Goal: Find contact information: Find contact information

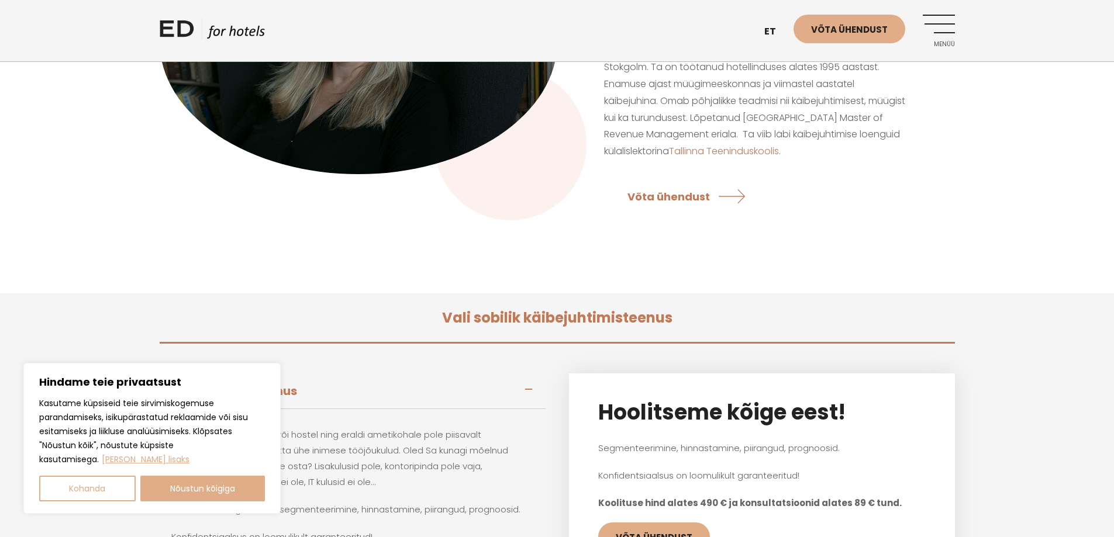
scroll to position [351, 0]
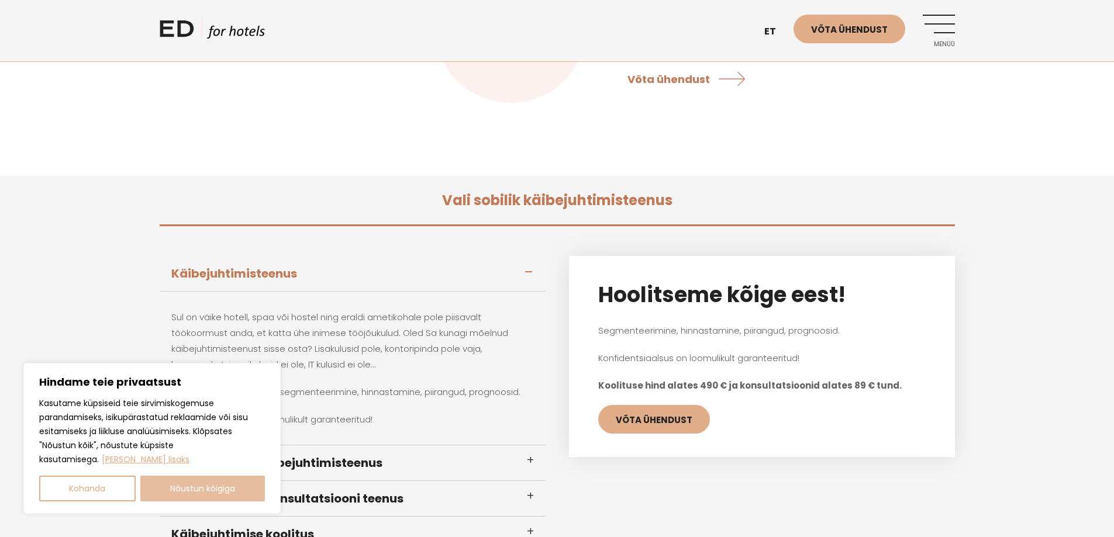
click at [180, 495] on button "Nõustun kõigiga" at bounding box center [202, 489] width 125 height 26
checkbox input "true"
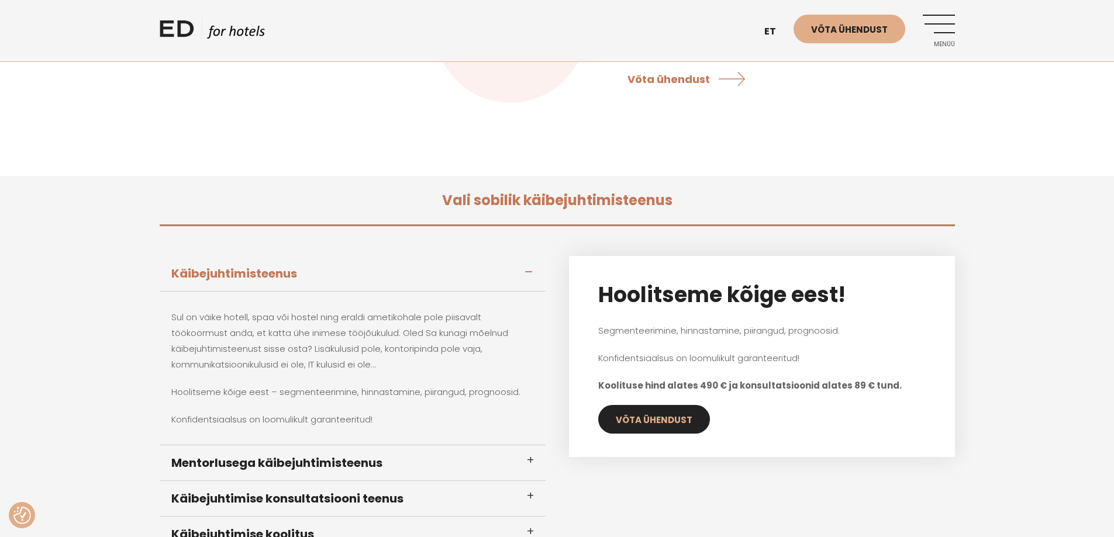
click at [635, 419] on link "Võta ühendust" at bounding box center [654, 419] width 112 height 29
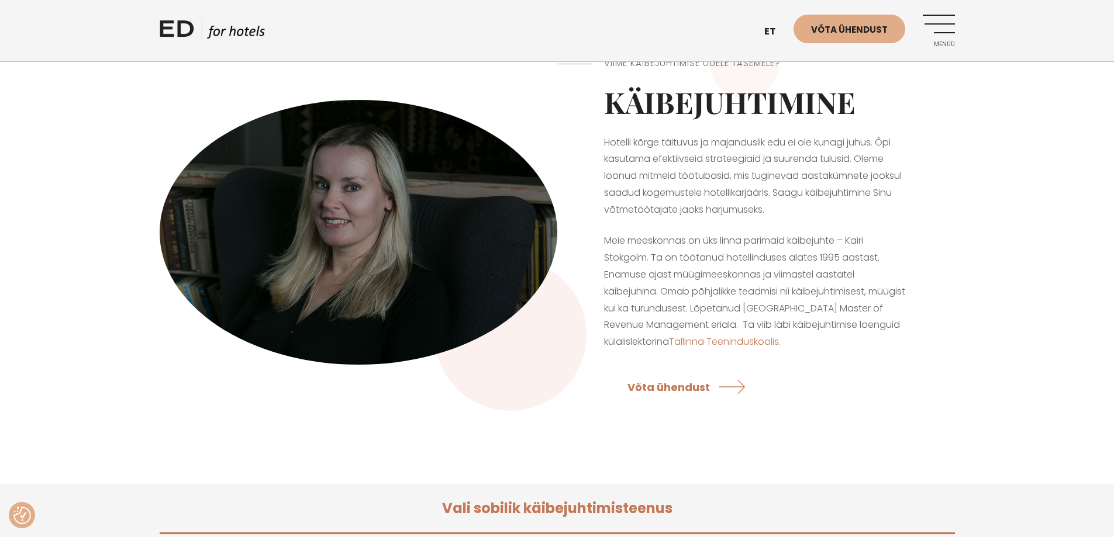
scroll to position [0, 0]
